Goal: Task Accomplishment & Management: Use online tool/utility

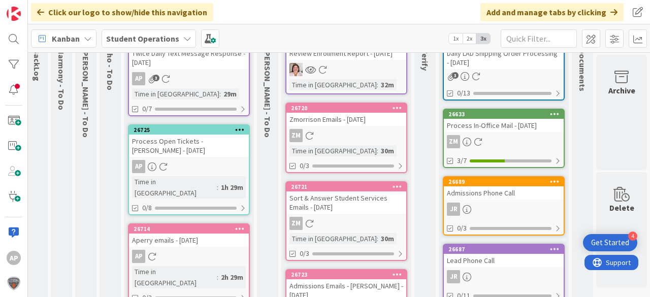
scroll to position [0, 29]
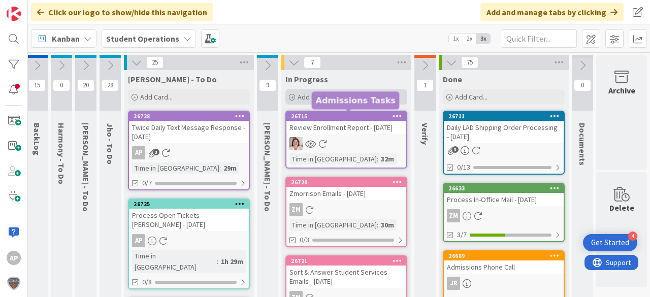
click at [301, 96] on span "Add Card..." at bounding box center [313, 96] width 32 height 9
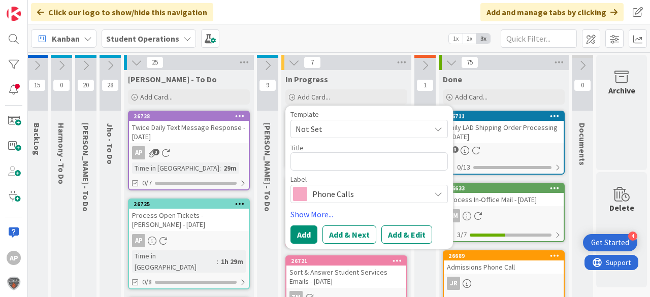
click at [305, 124] on span "Not Set" at bounding box center [358, 128] width 127 height 13
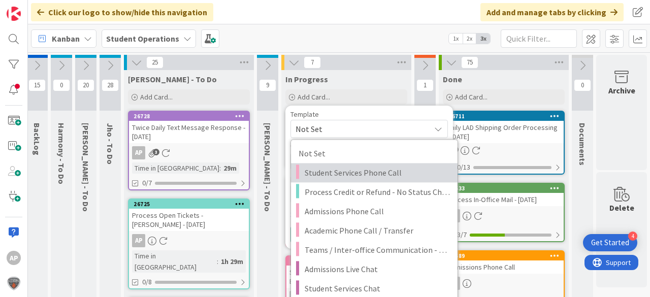
click at [366, 176] on span "Student Services Phone Call" at bounding box center [377, 172] width 145 height 13
type textarea "x"
type textarea "Student Services Phone Call"
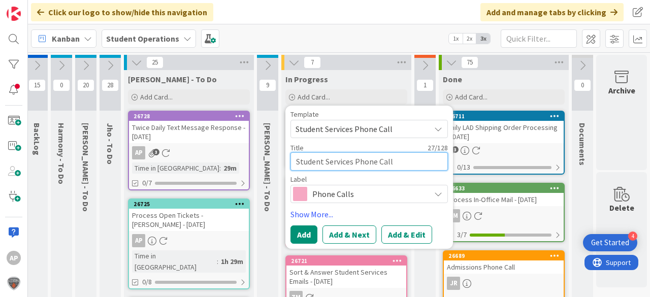
click at [415, 163] on textarea "Student Services Phone Call" at bounding box center [368, 161] width 157 height 18
type textarea "x"
type textarea "Student Services Phone Call"
type textarea "x"
type textarea "Student Services Phone Call -"
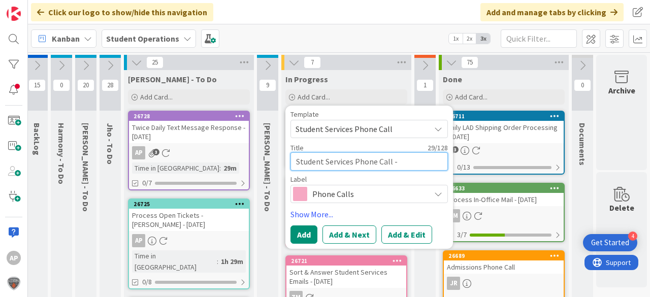
type textarea "x"
type textarea "Student Services Phone Call -"
type textarea "x"
type textarea "Student Services Phone Call - A"
type textarea "x"
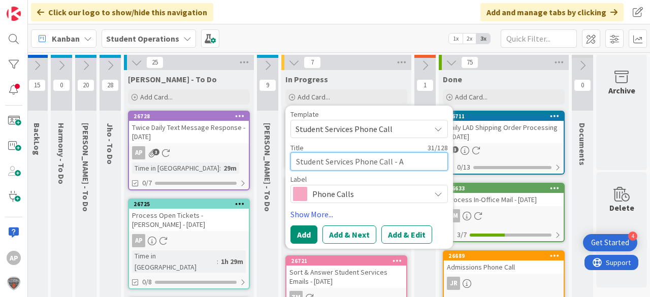
type textarea "Student Services Phone Call - Au"
type textarea "x"
type textarea "Student Services Phone Call - Aub"
type textarea "x"
type textarea "Student Services Phone Call - Aubr"
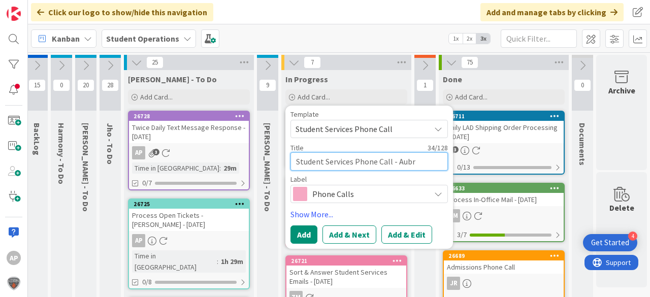
type textarea "x"
type textarea "Student Services Phone Call - Aubre"
type textarea "x"
type textarea "Student Services Phone Call - Aubre"
type textarea "x"
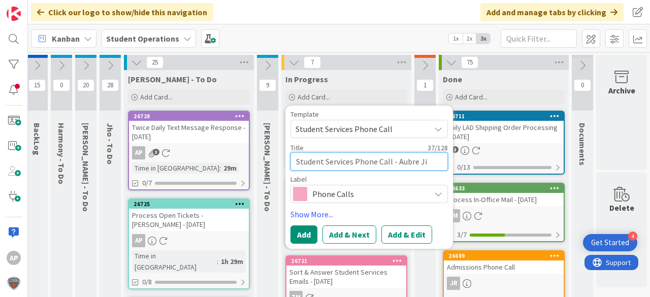
type textarea "Student Services Phone Call - [PERSON_NAME]"
type textarea "x"
type textarea "Student Services Phone Call - Aubre Jioh"
type textarea "x"
type textarea "Student Services Phone Call - [PERSON_NAME]"
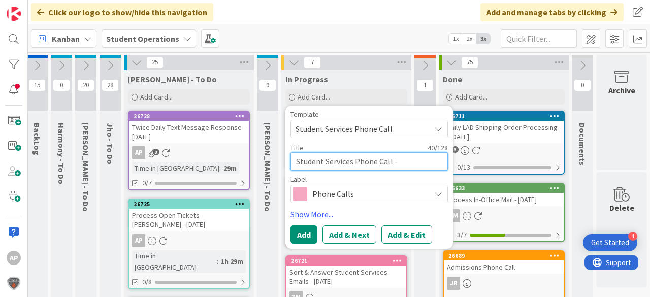
type textarea "x"
type textarea "Student Services Phone Call - [PERSON_NAME]"
type textarea "x"
type textarea "Student Services Phone Call - [PERSON_NAME]"
type textarea "x"
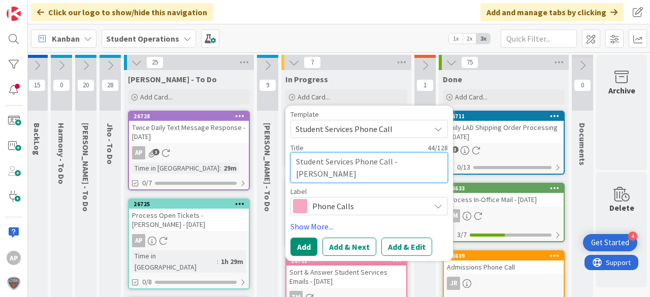
type textarea "Student Services Phone Call - [PERSON_NAME]"
type textarea "x"
type textarea "Student Services Phone Call - [PERSON_NAME]"
type textarea "x"
type textarea "Student Services Phone Call - [PERSON_NAME]"
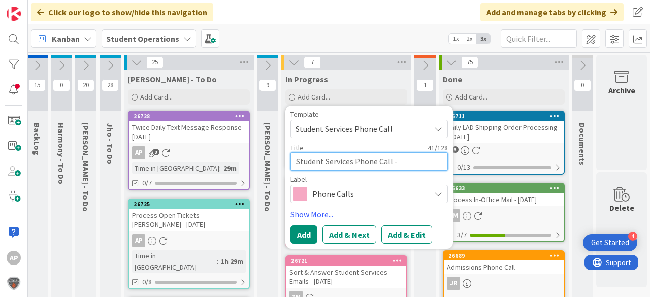
type textarea "x"
type textarea "Student Services Phone Call - Aubre Jioh"
type textarea "x"
type textarea "Student Services Phone Call - [PERSON_NAME]"
type textarea "x"
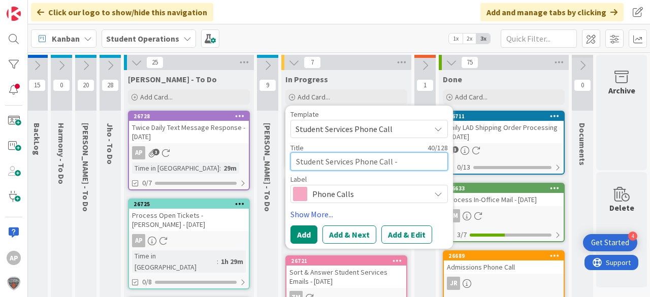
type textarea "Student Services Phone Call - Aubre Ji"
type textarea "x"
type textarea "Student Services Phone Call - Aubre J"
type textarea "x"
type textarea "Student Services Phone Call - [PERSON_NAME]"
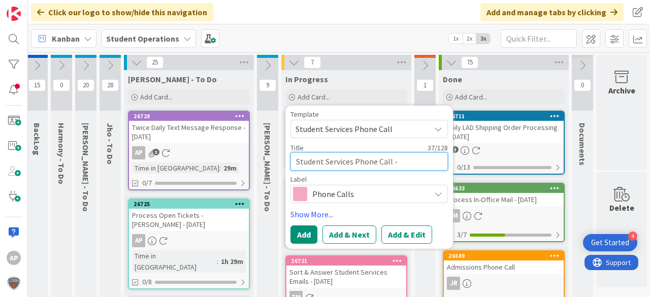
type textarea "x"
type textarea "Student Services Phone Call - [PERSON_NAME]"
type textarea "x"
type textarea "Student Services Phone Call - [PERSON_NAME]"
type textarea "x"
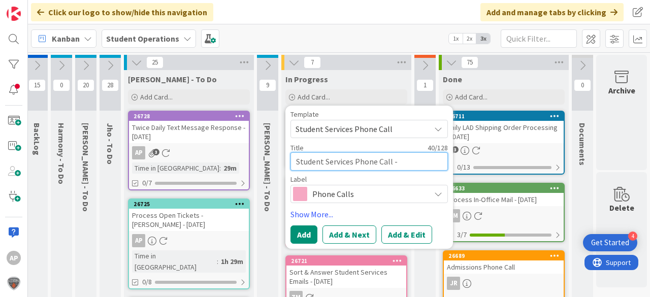
type textarea "Student Services Phone Call - [PERSON_NAME]"
type textarea "x"
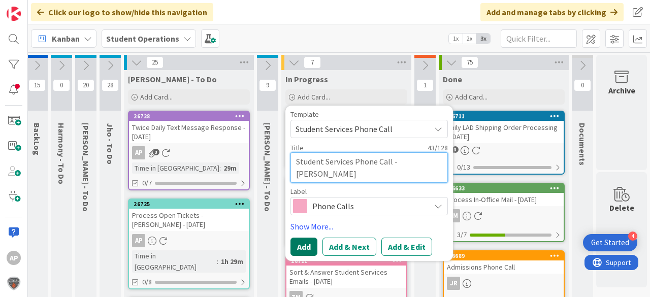
type textarea "Student Services Phone Call - [PERSON_NAME]"
click at [307, 244] on button "Add" at bounding box center [303, 247] width 27 height 18
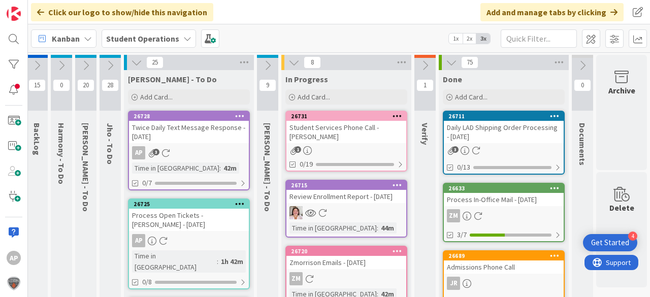
click at [359, 134] on div "Student Services Phone Call - [PERSON_NAME]" at bounding box center [346, 132] width 120 height 22
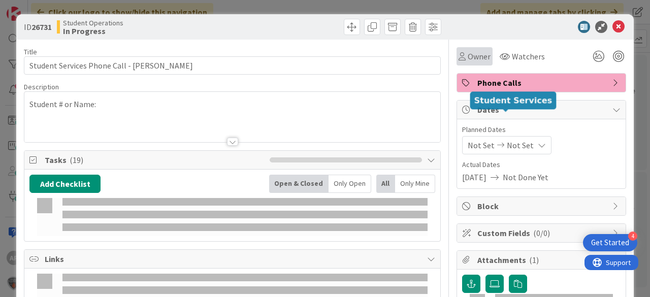
click at [468, 56] on span "Owner" at bounding box center [479, 56] width 23 height 12
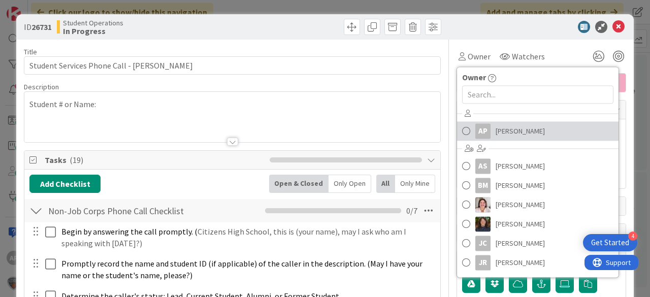
click at [506, 124] on span "[PERSON_NAME]" at bounding box center [519, 130] width 49 height 15
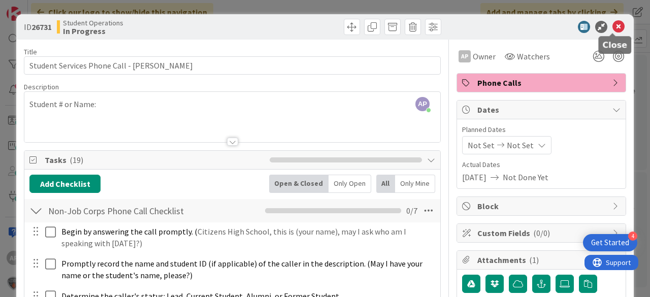
click at [616, 24] on icon at bounding box center [618, 27] width 12 height 12
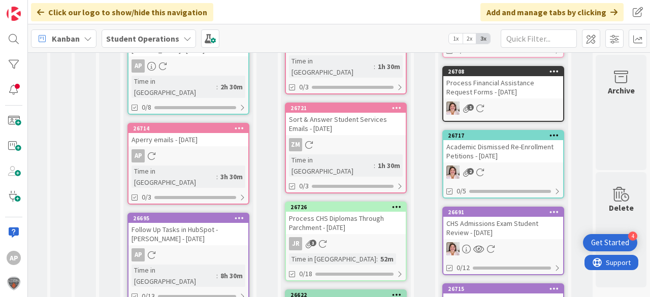
scroll to position [0, 36]
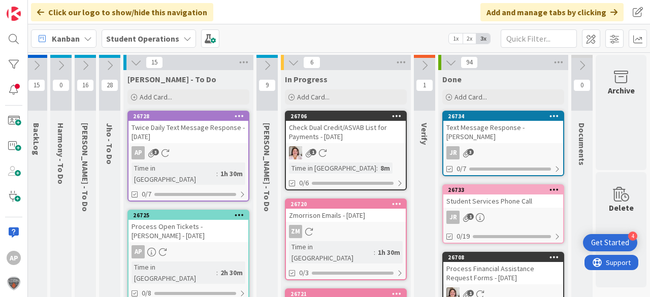
click at [36, 63] on button at bounding box center [36, 65] width 21 height 15
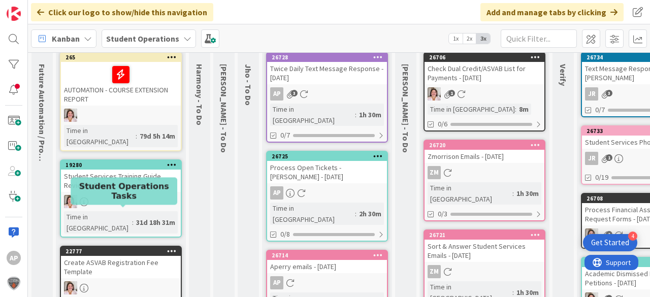
scroll to position [0, 0]
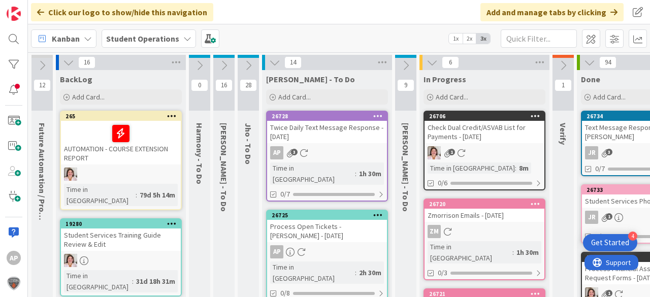
click at [70, 62] on icon at bounding box center [68, 62] width 11 height 11
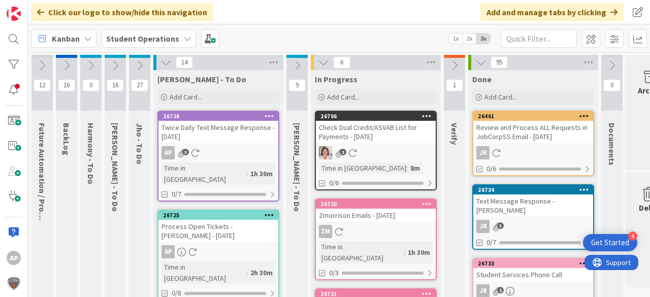
click at [65, 67] on icon at bounding box center [66, 65] width 11 height 11
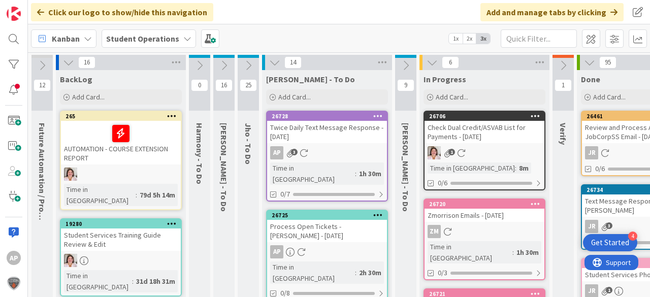
click at [42, 67] on icon at bounding box center [42, 65] width 11 height 11
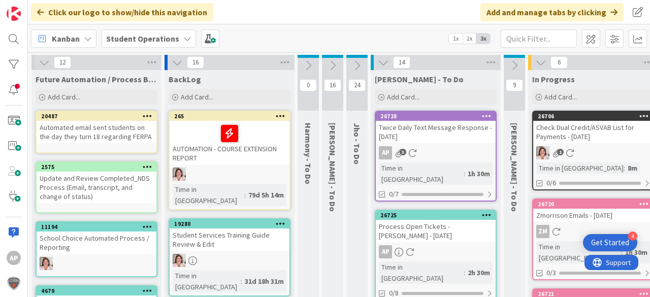
click at [44, 61] on icon at bounding box center [44, 62] width 11 height 11
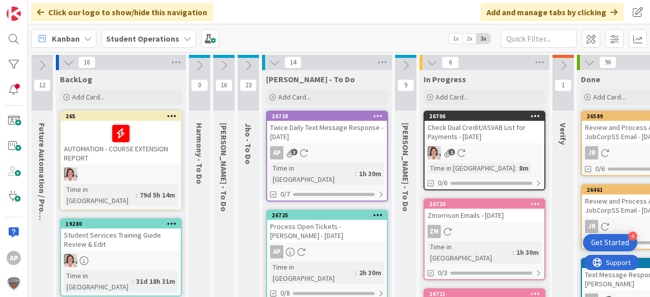
click at [65, 62] on icon at bounding box center [68, 62] width 11 height 11
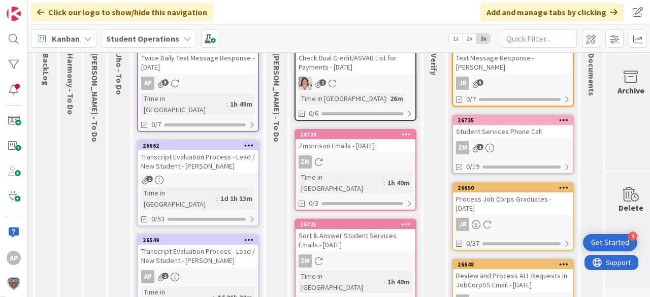
scroll to position [0, 20]
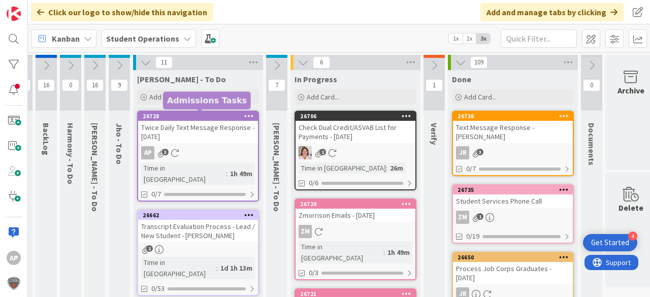
click at [205, 96] on h5 "Admissions Tasks" at bounding box center [207, 100] width 80 height 10
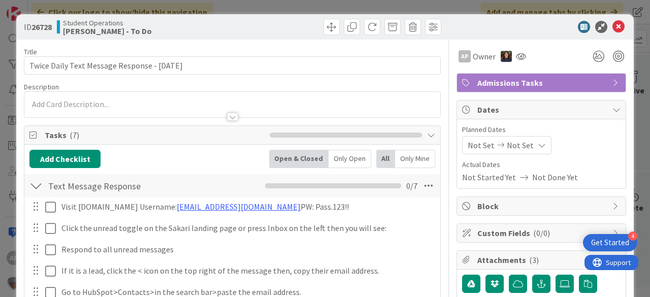
click at [612, 25] on icon at bounding box center [618, 27] width 12 height 12
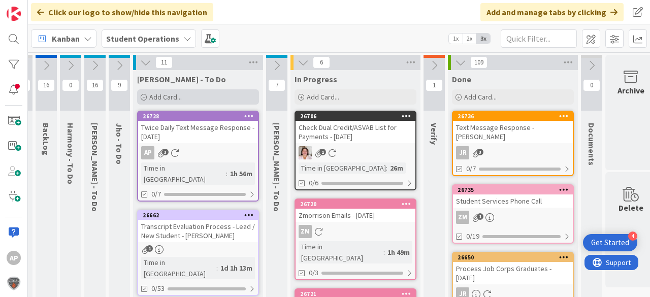
click at [190, 94] on div "Add Card..." at bounding box center [198, 96] width 122 height 15
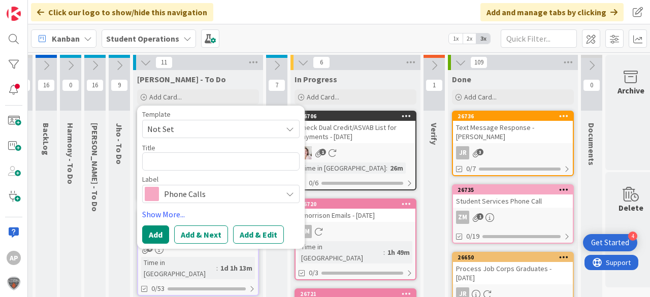
click at [208, 126] on span "Not Set" at bounding box center [210, 128] width 127 height 13
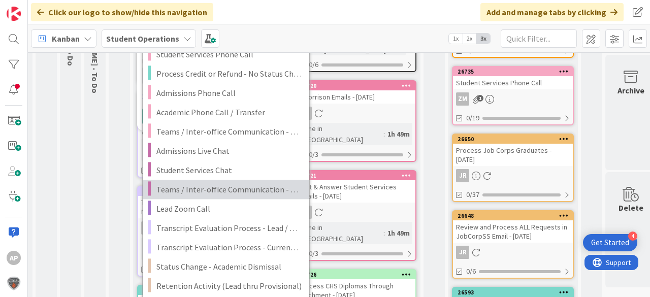
scroll to position [122, 20]
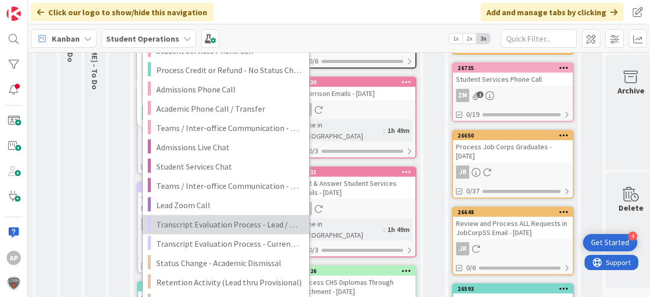
click at [248, 225] on span "Transcript Evaluation Process - Lead / New Student" at bounding box center [228, 224] width 145 height 13
type textarea "x"
type textarea "Transcript Evaluation Process - Lead / New Student"
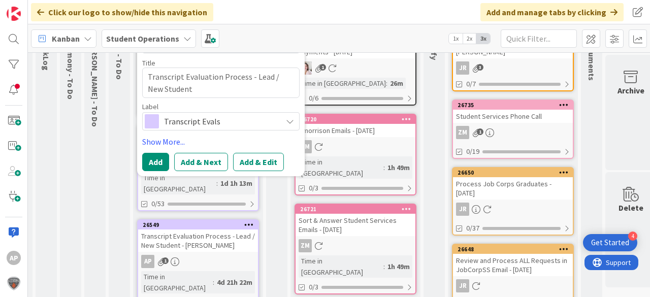
scroll to position [0, 20]
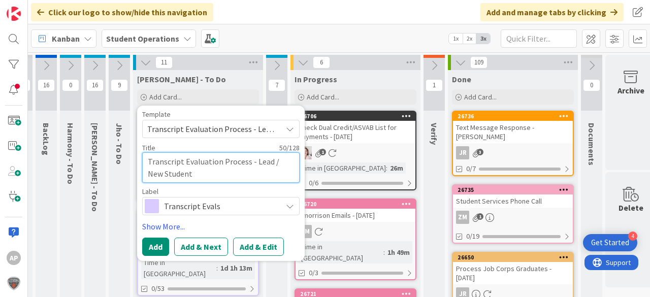
click at [228, 175] on textarea "Transcript Evaluation Process - Lead / New Student" at bounding box center [220, 167] width 157 height 30
type textarea "x"
type textarea "Transcript Evaluation Process - Lead / New Student"
type textarea "x"
type textarea "Transcript Evaluation Process - Lead / New Student -"
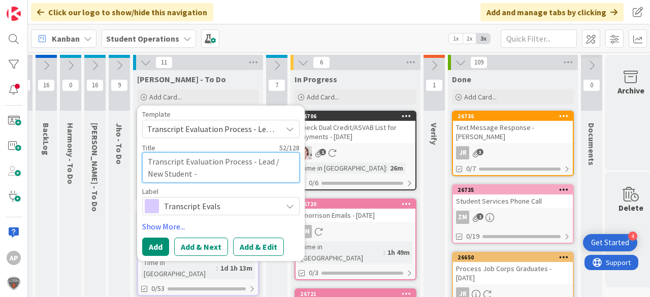
type textarea "x"
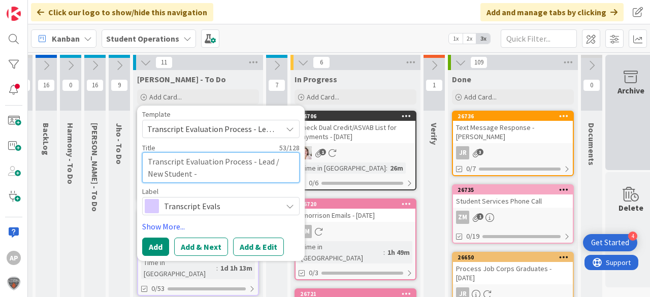
type textarea "Transcript Evaluation Process - Lead / New Student -"
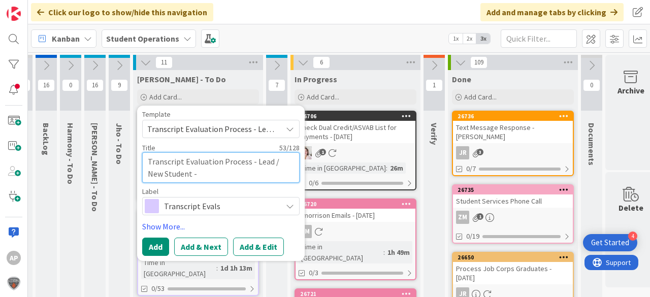
click at [223, 181] on textarea "Transcript Evaluation Process - Lead / New Student -" at bounding box center [220, 167] width 157 height 30
paste textarea "[PERSON_NAME]"
type textarea "x"
type textarea "Transcript Evaluation Process - Lead / New Student - [PERSON_NAME]"
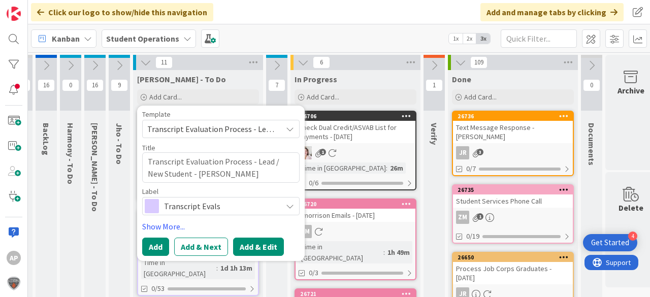
click at [262, 239] on button "Add & Edit" at bounding box center [258, 247] width 51 height 18
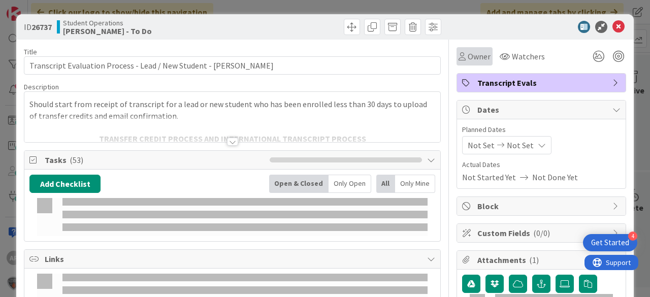
click at [469, 53] on span "Owner" at bounding box center [479, 56] width 23 height 12
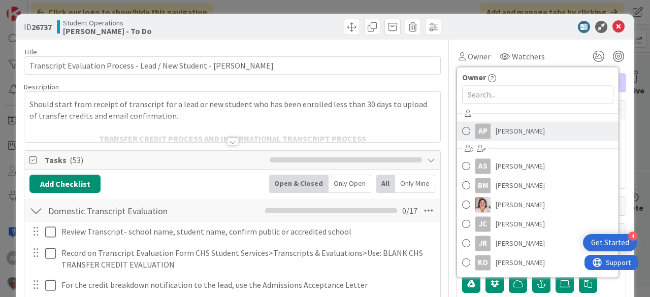
click at [501, 128] on span "[PERSON_NAME]" at bounding box center [519, 130] width 49 height 15
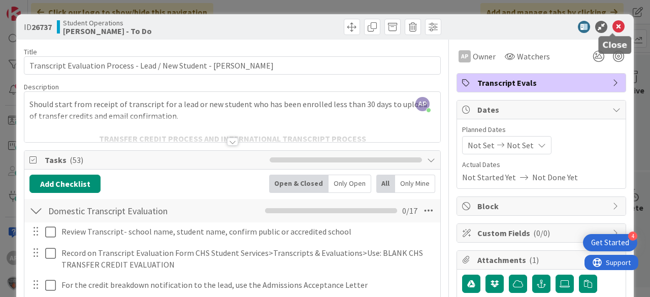
click at [613, 26] on icon at bounding box center [618, 27] width 12 height 12
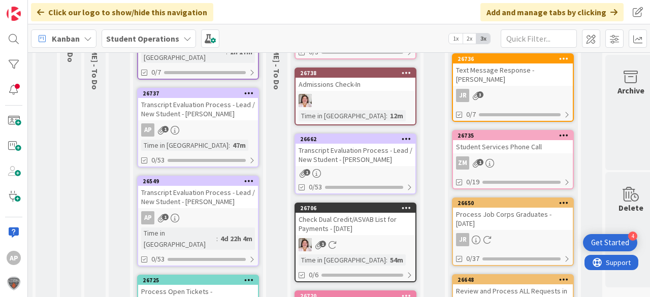
scroll to position [41, 20]
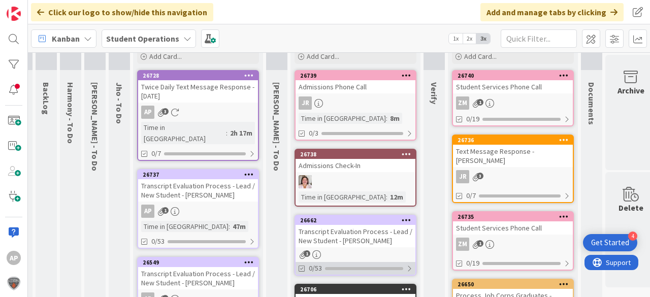
click at [365, 264] on div "0/53" at bounding box center [355, 268] width 120 height 13
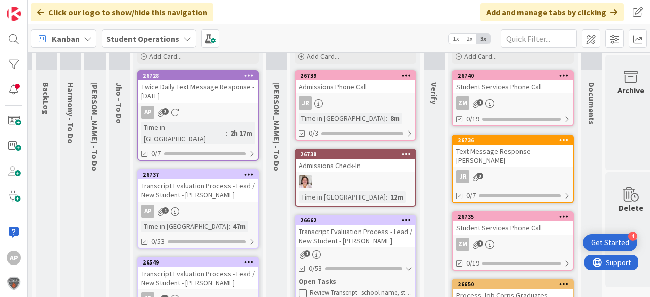
click at [363, 243] on div "Transcript Evaluation Process - Lead / New Student - [PERSON_NAME]" at bounding box center [355, 236] width 120 height 22
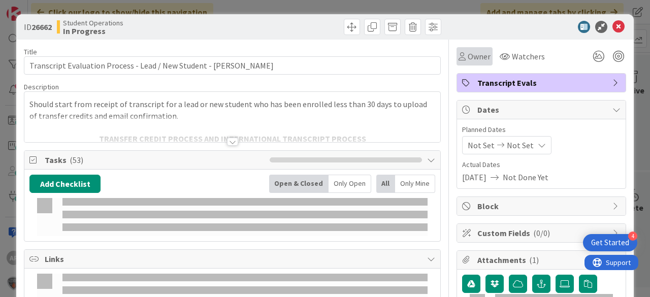
click at [468, 52] on span "Owner" at bounding box center [479, 56] width 23 height 12
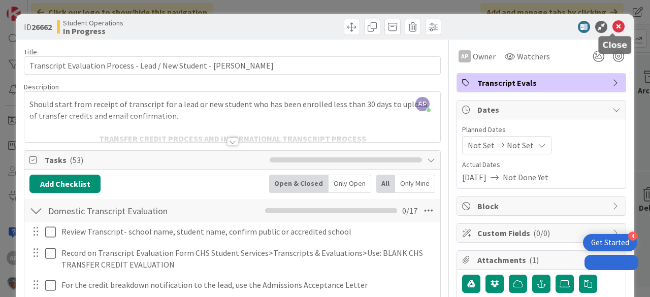
click at [614, 25] on icon at bounding box center [618, 27] width 12 height 12
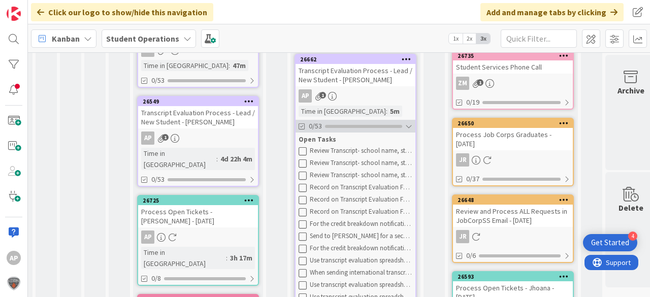
click at [408, 128] on div at bounding box center [408, 126] width 7 height 8
